Goal: Task Accomplishment & Management: Manage account settings

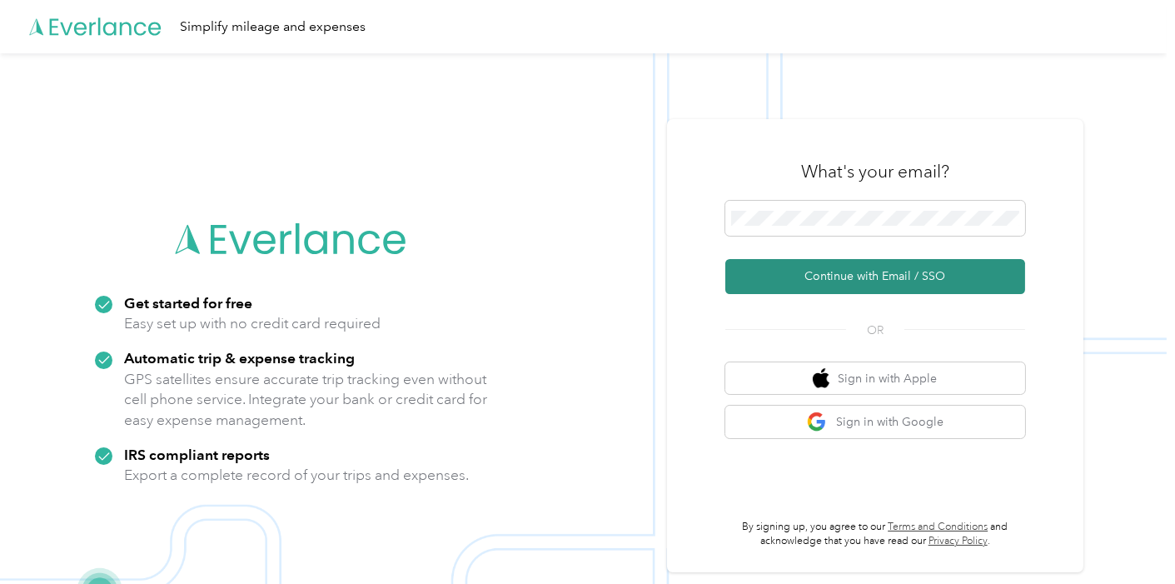
click at [891, 278] on button "Continue with Email / SSO" at bounding box center [875, 276] width 300 height 35
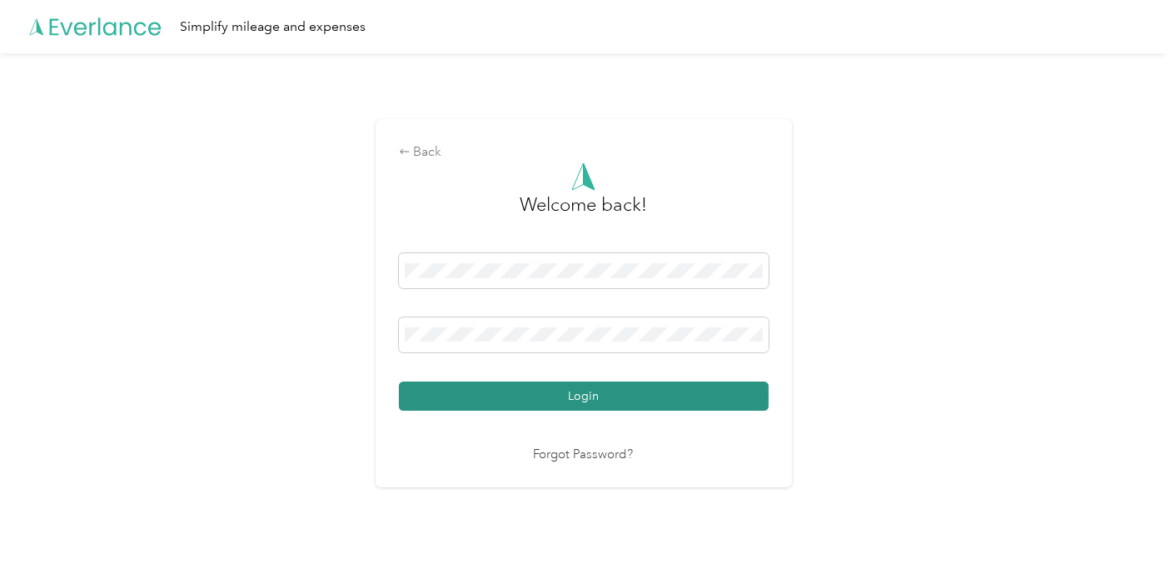
click at [666, 408] on button "Login" at bounding box center [584, 395] width 370 height 29
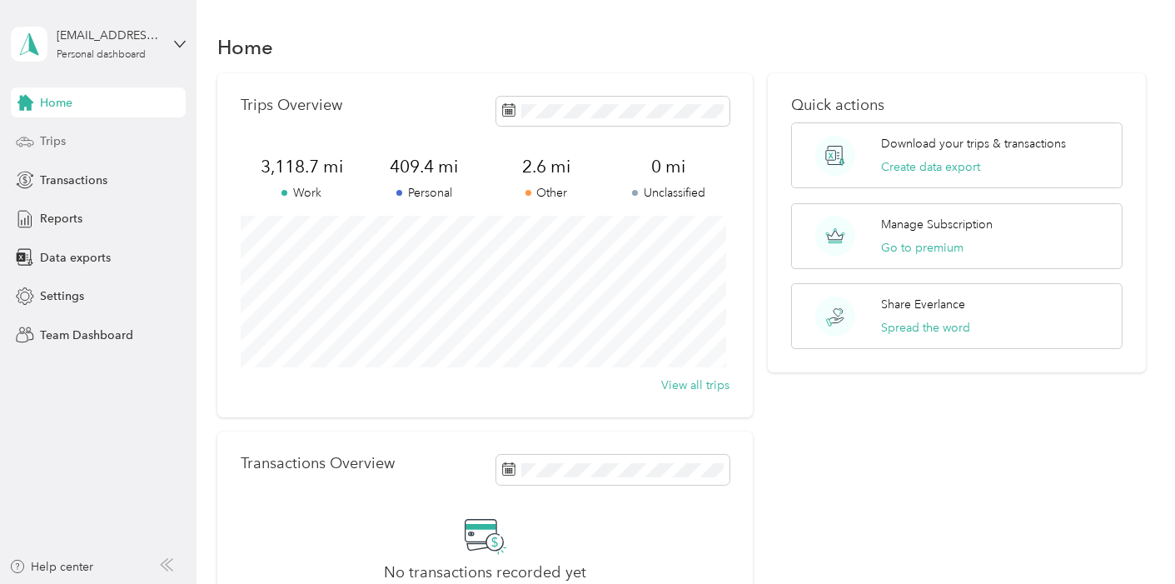
click at [73, 148] on div "Trips" at bounding box center [98, 142] width 175 height 30
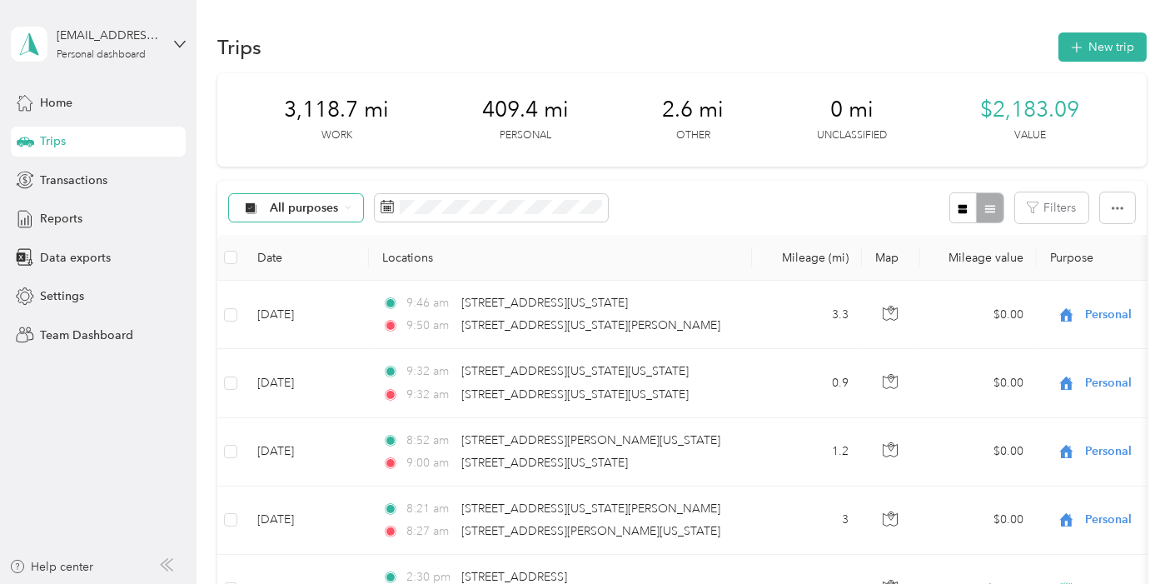
click at [347, 202] on div "All purposes" at bounding box center [296, 208] width 135 height 28
click at [321, 293] on span "Work" at bounding box center [311, 295] width 81 height 17
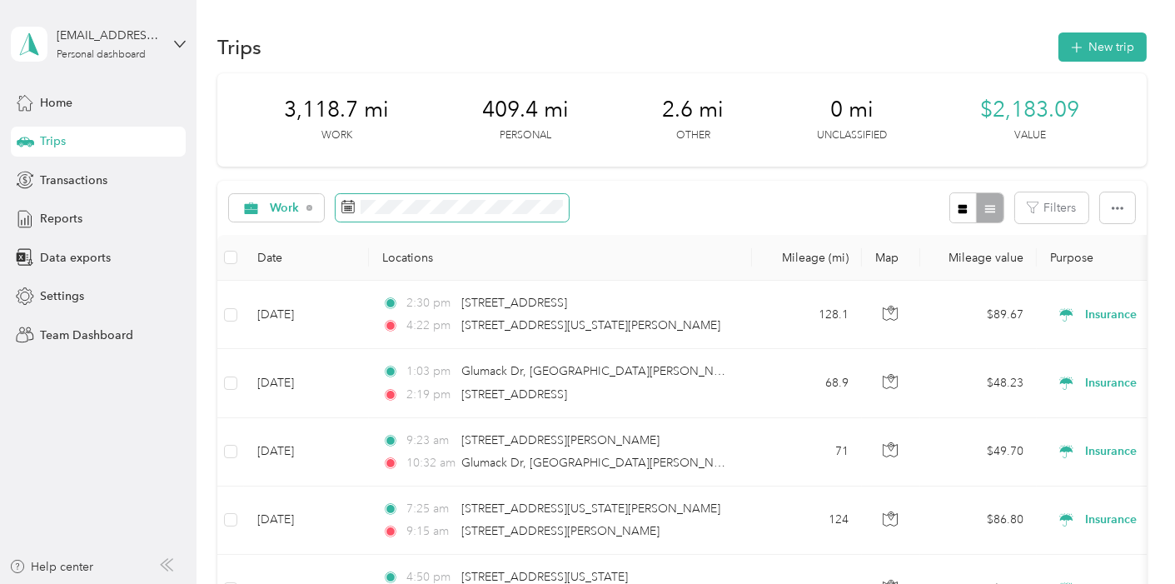
click at [352, 209] on icon at bounding box center [347, 206] width 13 height 13
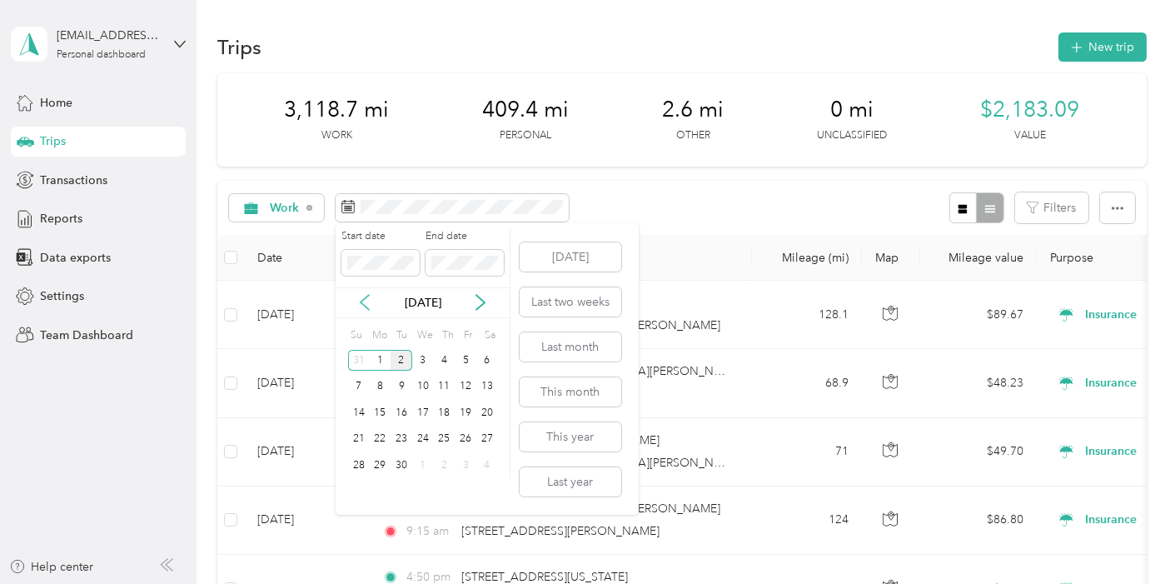
click at [360, 303] on icon at bounding box center [364, 302] width 17 height 17
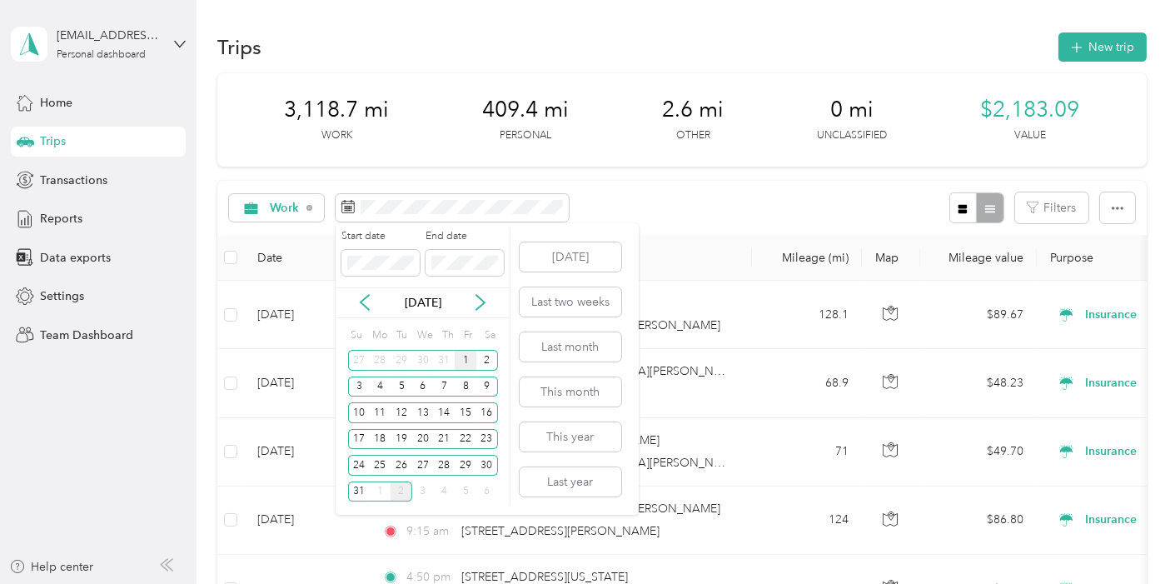
click at [459, 361] on div "1" at bounding box center [466, 360] width 22 height 21
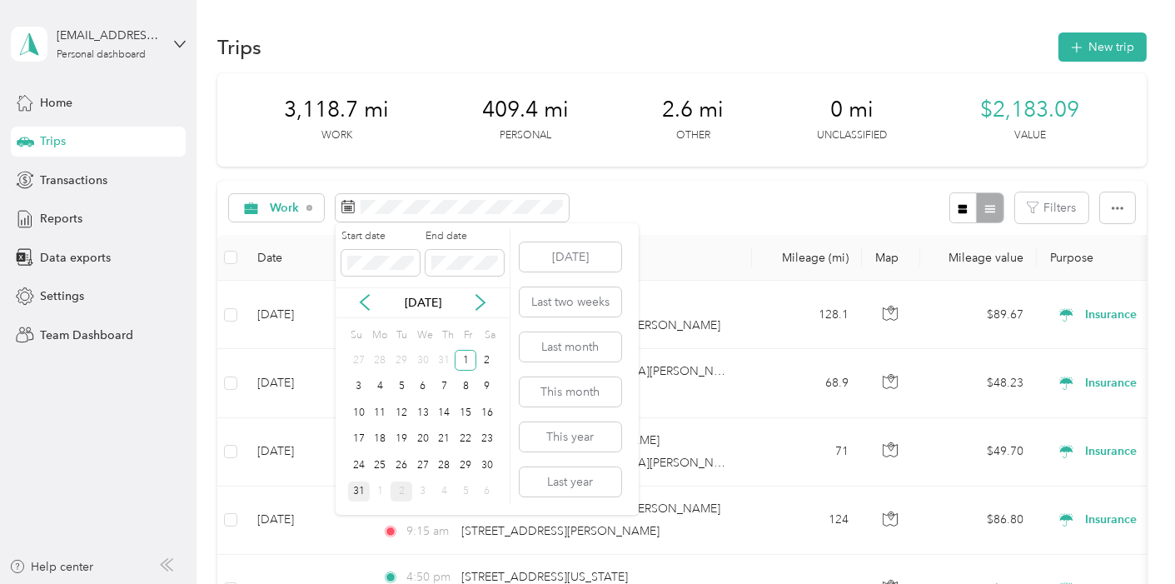
click at [365, 495] on div "31" at bounding box center [359, 491] width 22 height 21
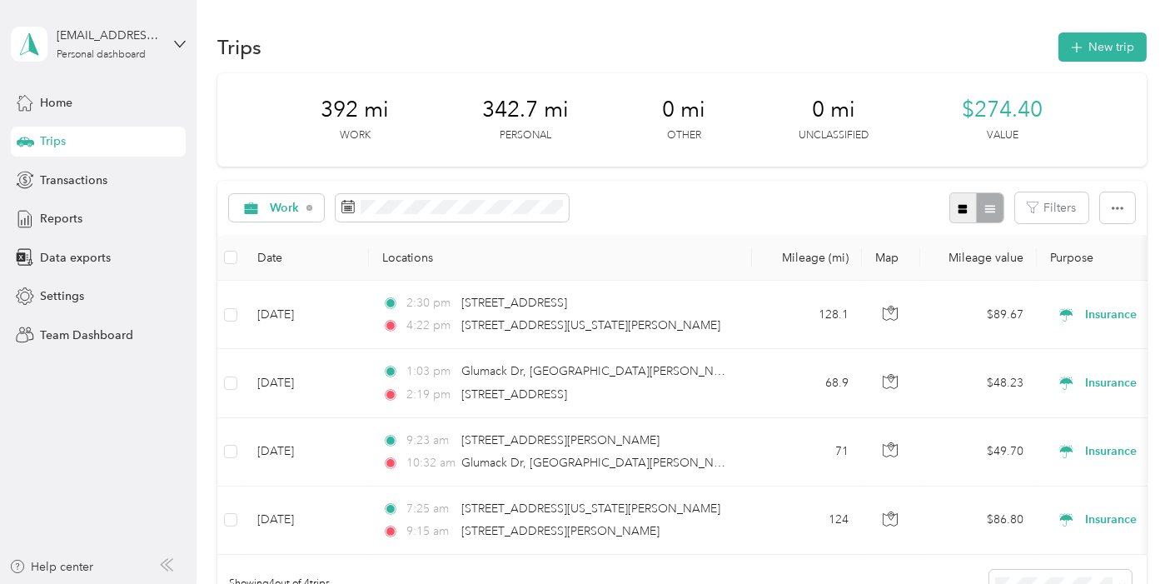
click at [958, 206] on icon "button" at bounding box center [962, 208] width 9 height 9
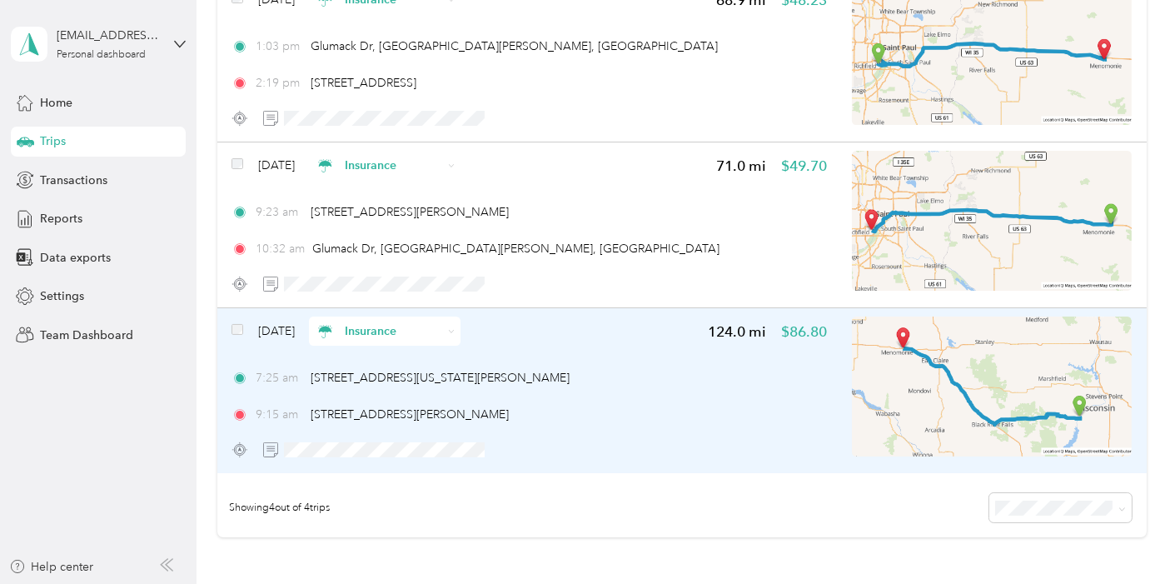
scroll to position [555, 0]
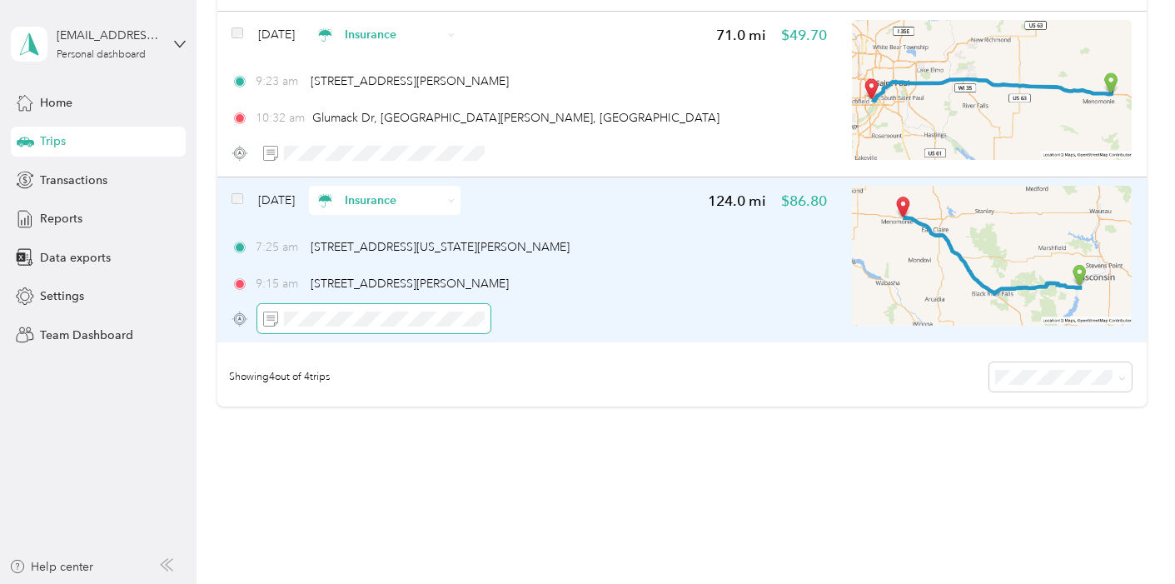
click at [440, 326] on span at bounding box center [373, 318] width 233 height 29
click at [537, 313] on icon "button" at bounding box center [541, 319] width 12 height 12
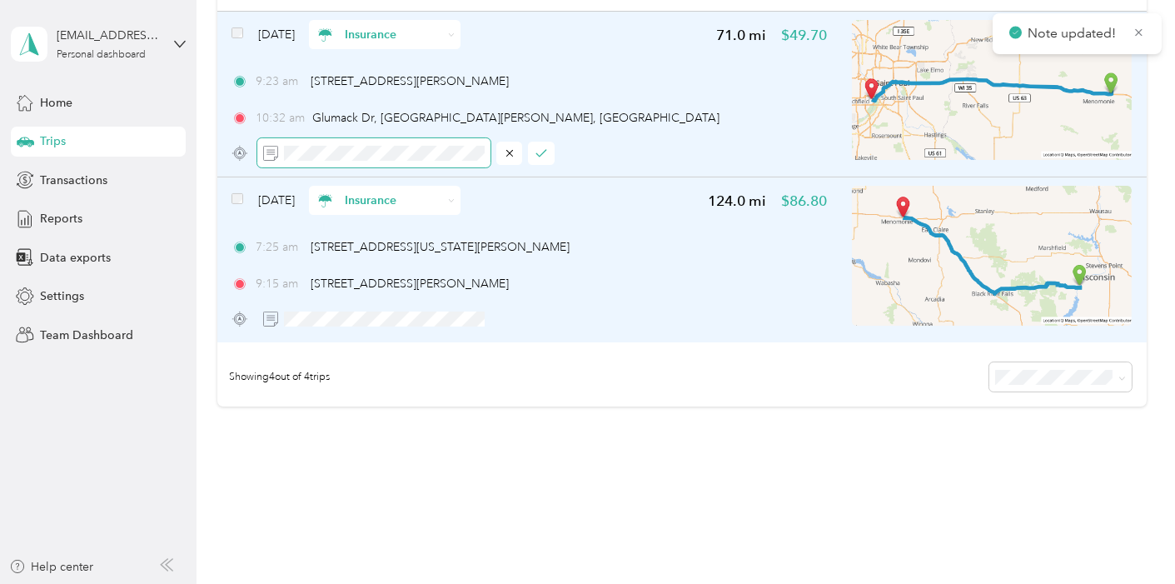
scroll to position [0, 44]
click at [545, 157] on button "button" at bounding box center [541, 153] width 27 height 23
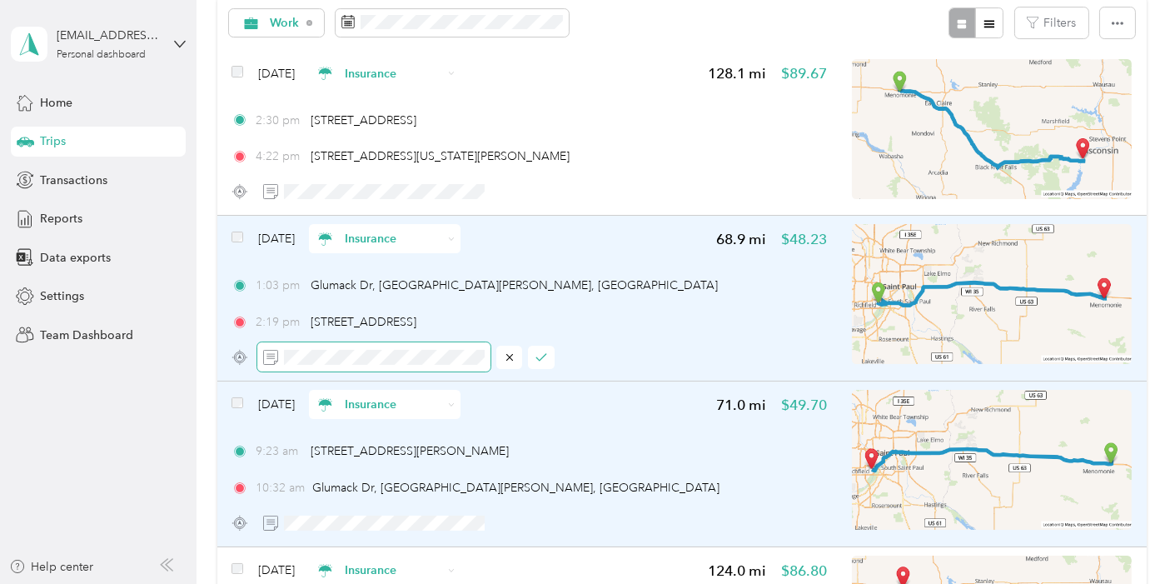
scroll to position [0, 51]
click at [540, 360] on icon "button" at bounding box center [541, 357] width 12 height 12
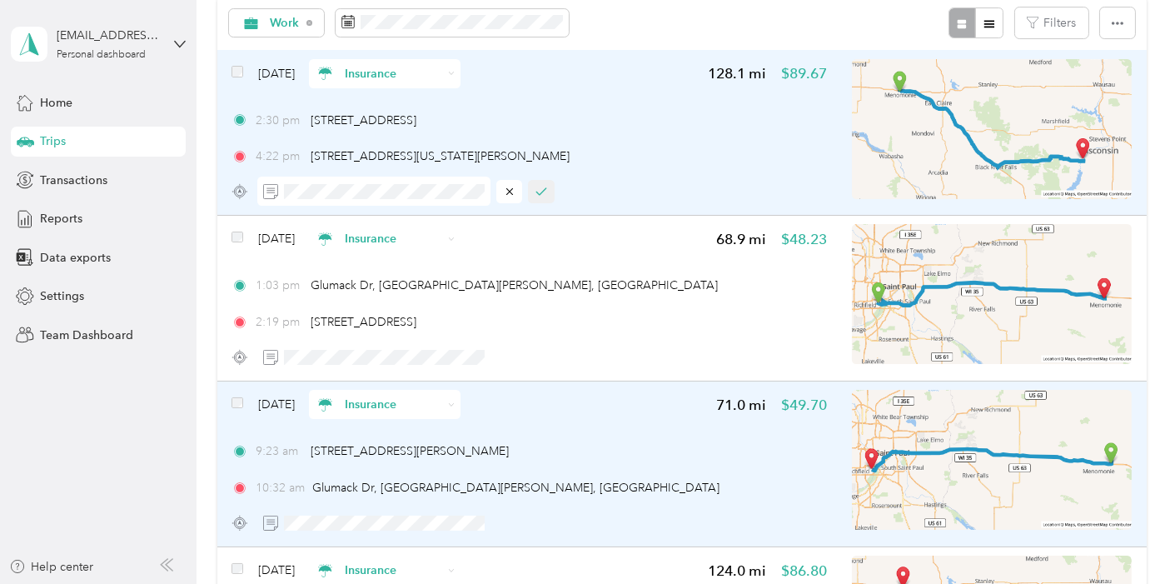
click at [543, 183] on button "button" at bounding box center [541, 191] width 27 height 23
click at [240, 230] on span at bounding box center [237, 238] width 12 height 17
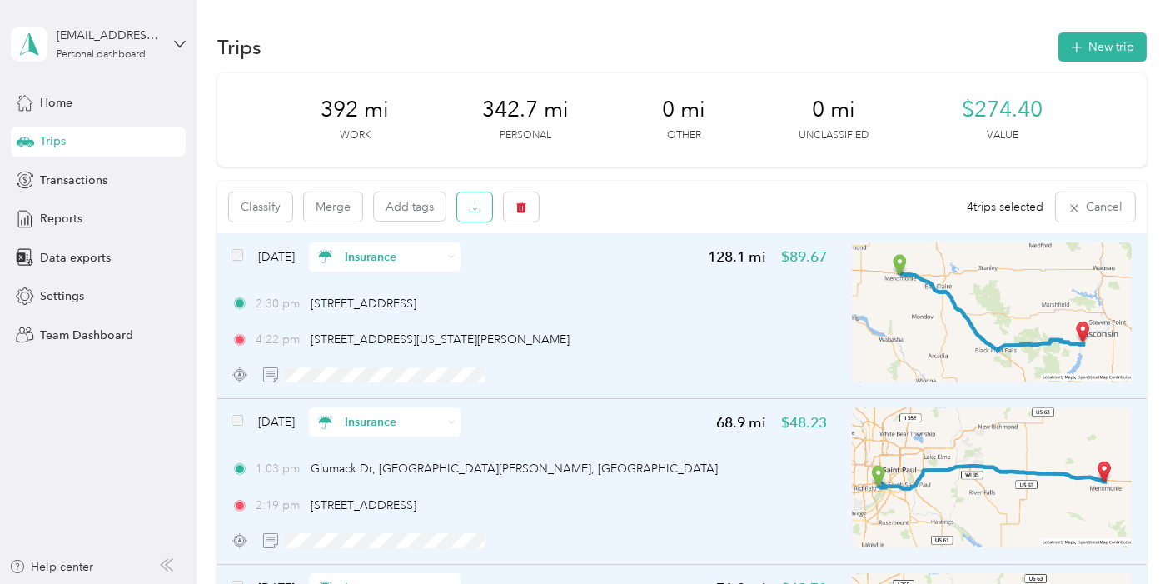
click at [473, 210] on icon "button" at bounding box center [475, 208] width 12 height 12
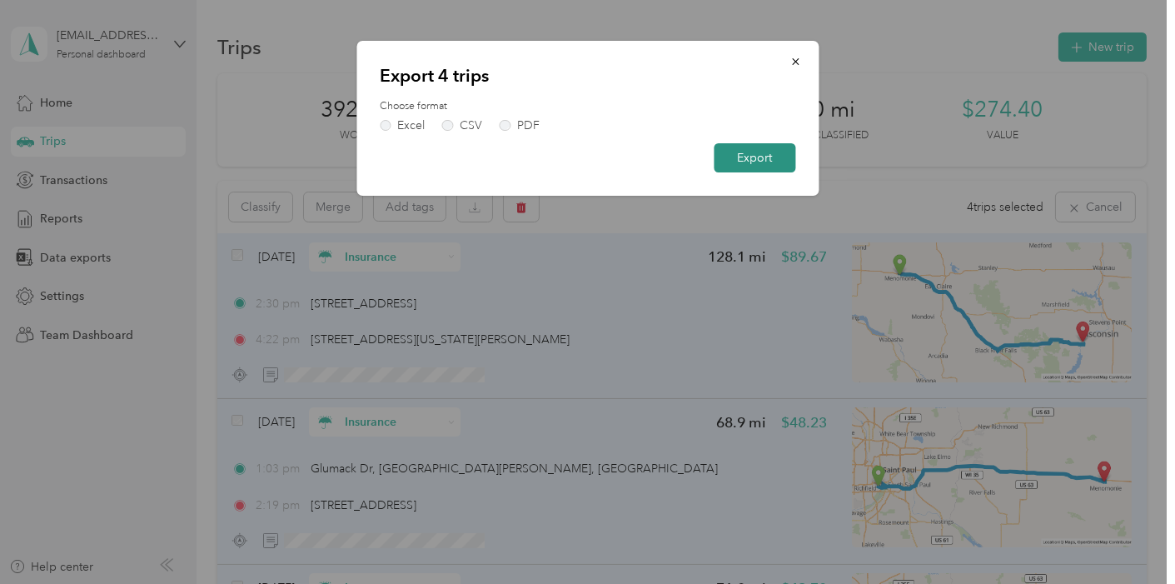
click at [740, 159] on button "Export" at bounding box center [755, 157] width 82 height 29
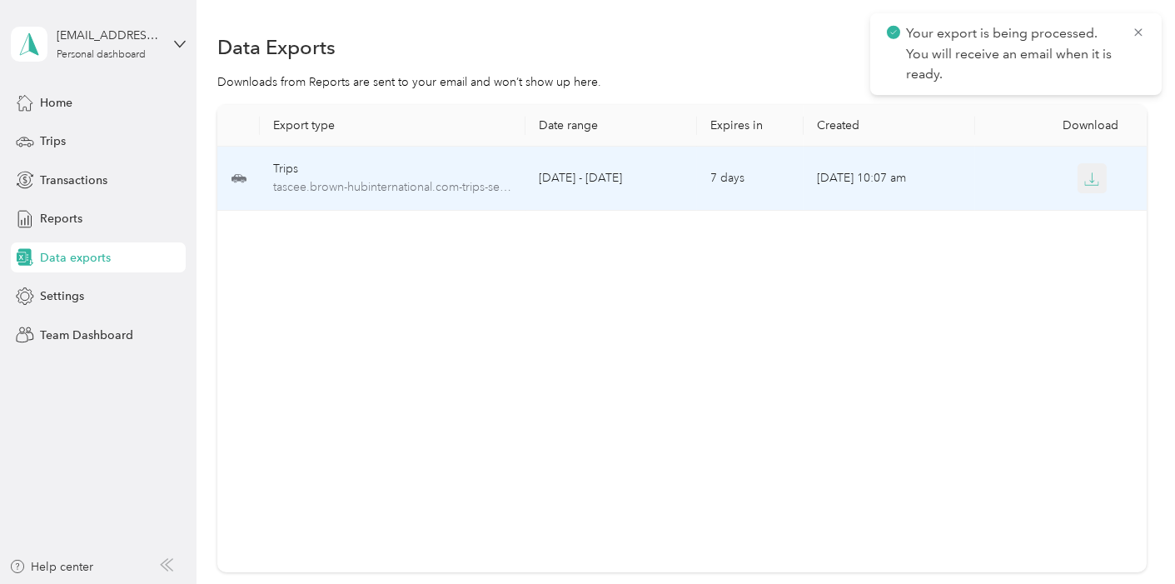
click at [1089, 177] on icon "button" at bounding box center [1091, 179] width 15 height 15
